Goal: Complete application form

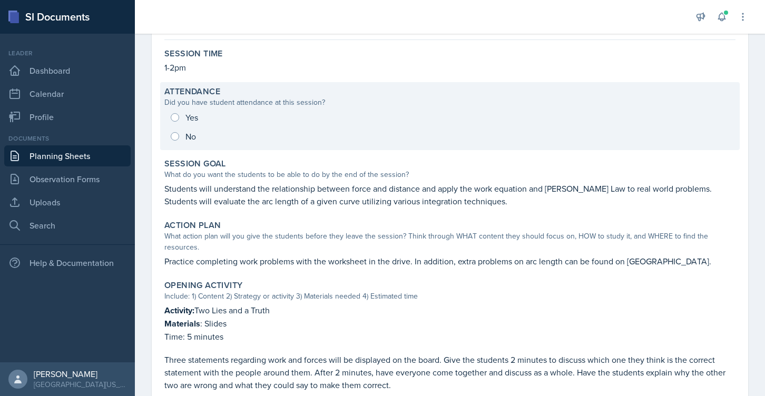
click at [175, 114] on div "Yes No" at bounding box center [449, 127] width 571 height 38
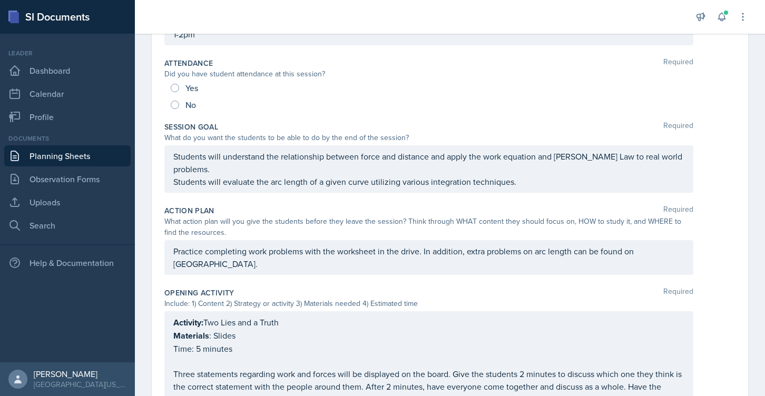
scroll to position [133, 0]
click at [174, 86] on input "Yes" at bounding box center [175, 87] width 8 height 8
radio input "true"
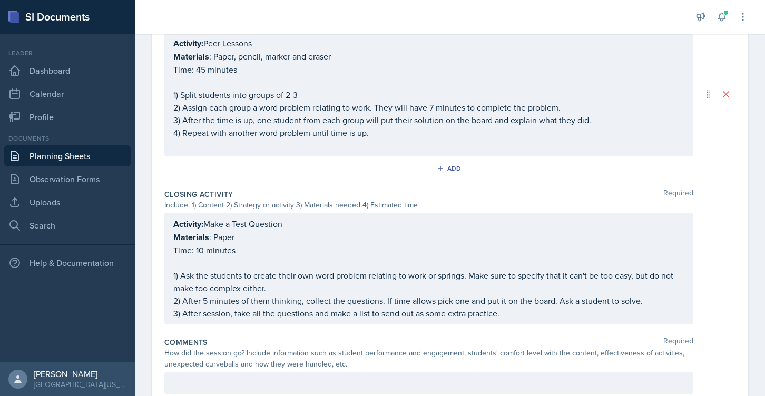
scroll to position [586, 0]
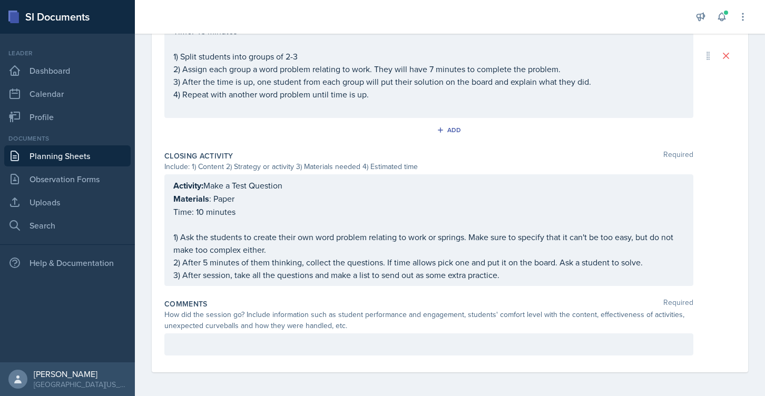
click at [216, 334] on div at bounding box center [428, 345] width 529 height 22
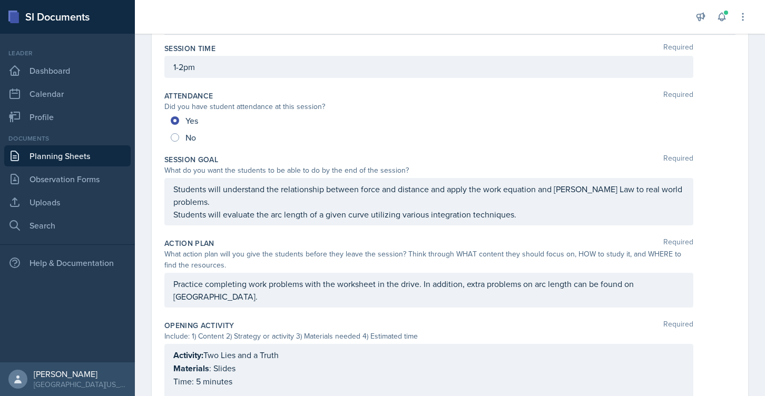
scroll to position [0, 0]
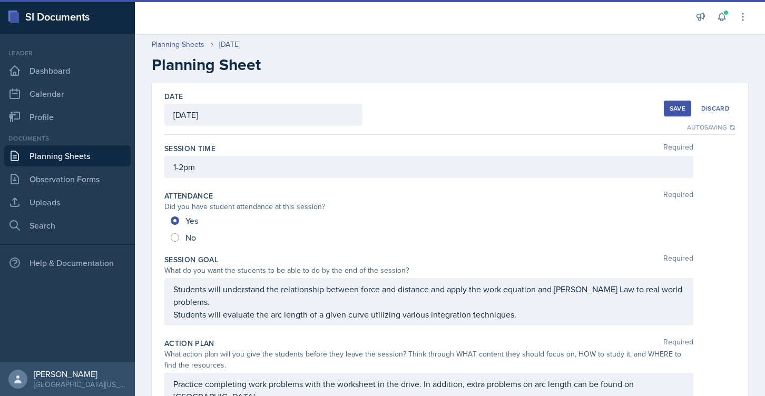
click at [670, 105] on div "Save" at bounding box center [678, 108] width 16 height 8
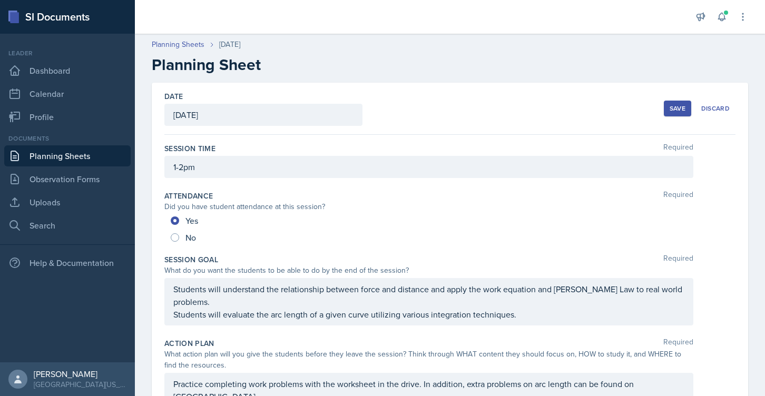
click at [673, 104] on div "Save" at bounding box center [678, 108] width 16 height 8
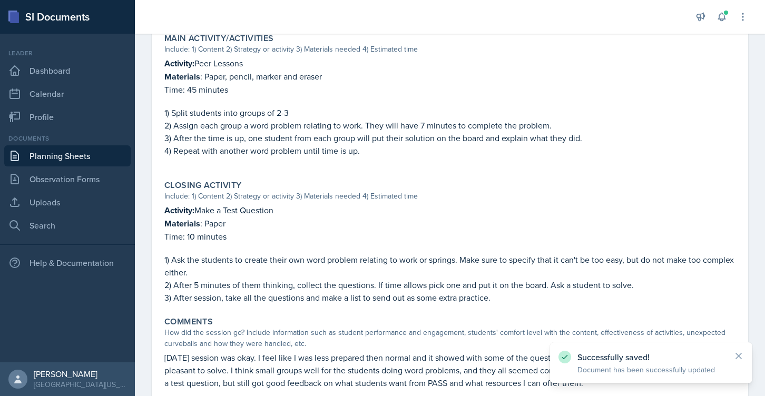
scroll to position [513, 0]
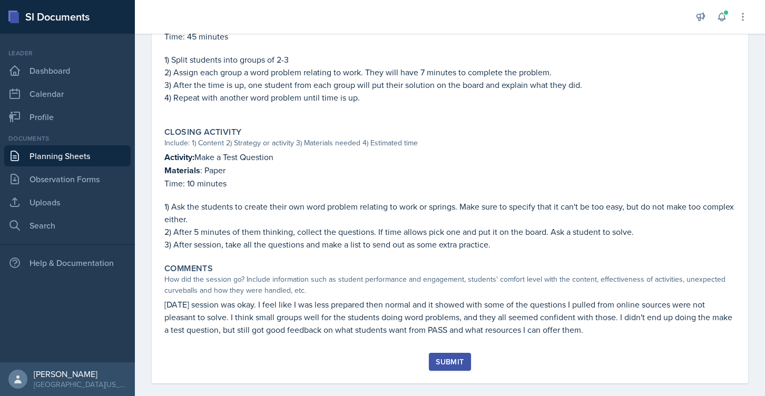
click at [459, 358] on div "Submit" at bounding box center [450, 362] width 28 height 8
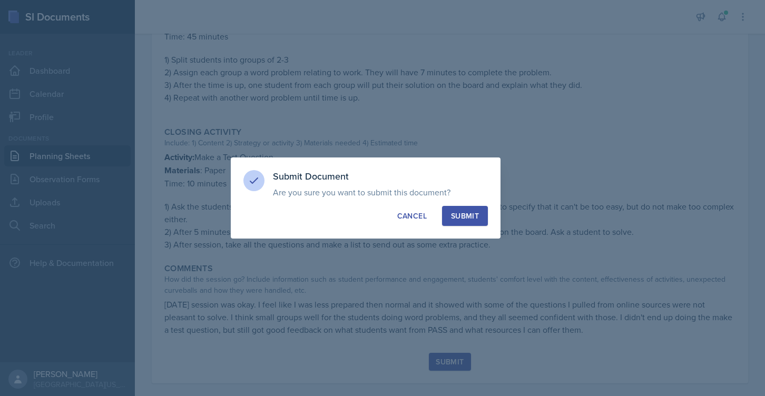
click at [479, 221] on button "Submit" at bounding box center [465, 216] width 46 height 20
radio input "true"
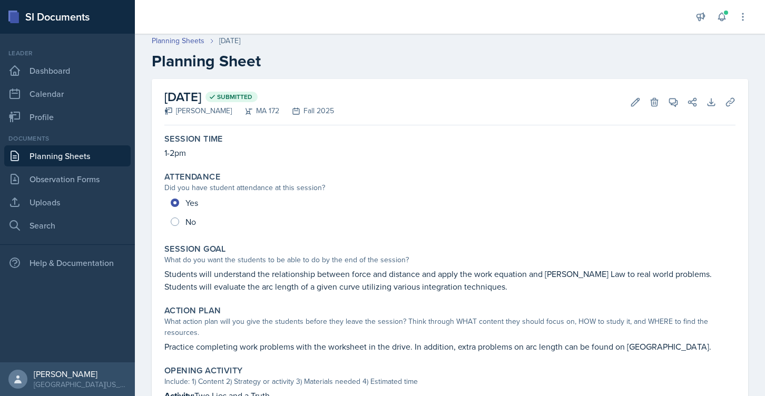
scroll to position [0, 0]
